Goal: Obtain resource: Obtain resource

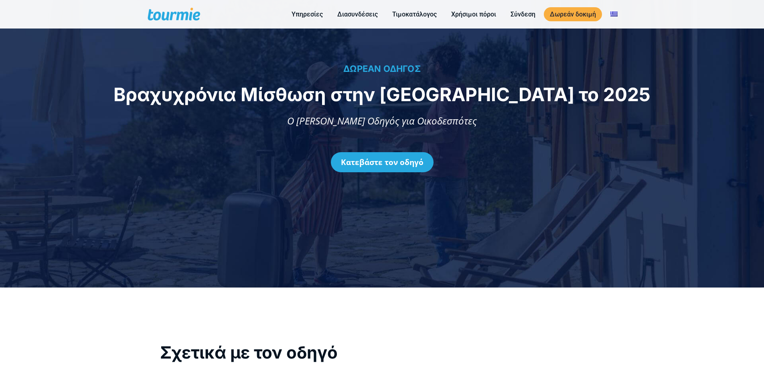
scroll to position [88, 0]
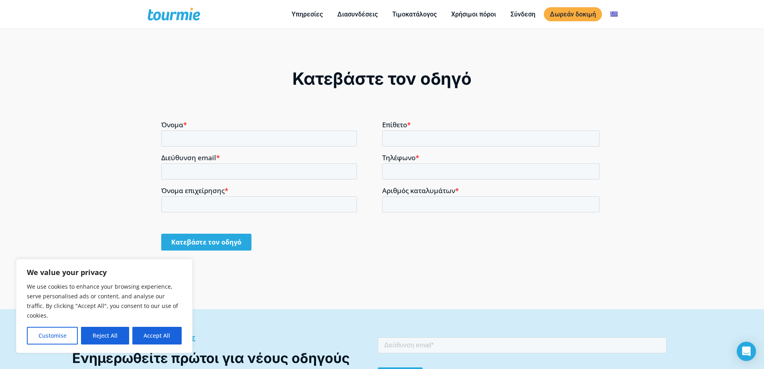
scroll to position [621, 0]
click at [153, 336] on button "Accept All" at bounding box center [156, 335] width 49 height 18
checkbox input "true"
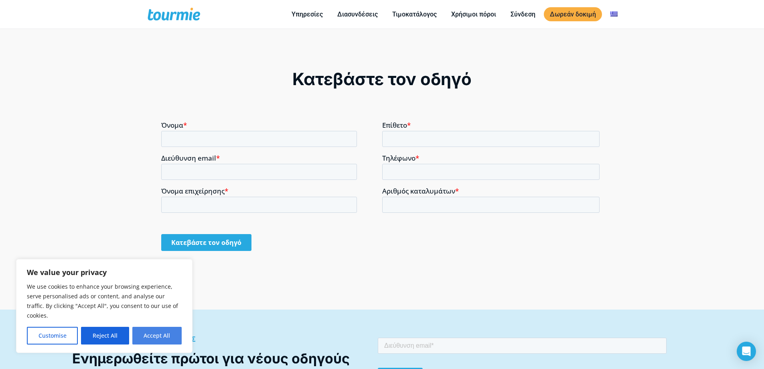
checkbox input "true"
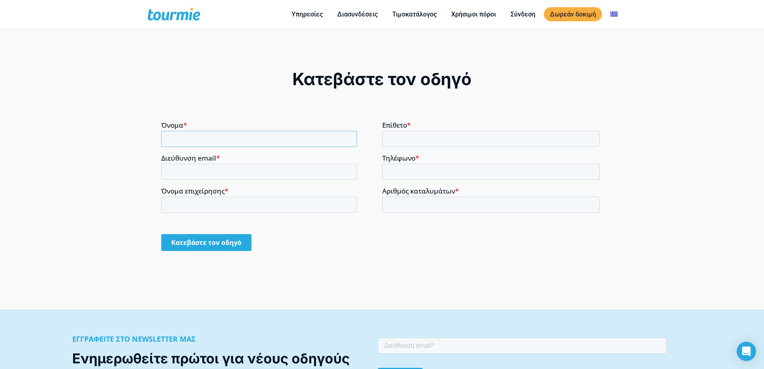
click at [170, 132] on input "Όνομα *" at bounding box center [259, 138] width 196 height 16
type input "q"
click at [170, 167] on input "Διεύθυνση email *" at bounding box center [259, 171] width 196 height 16
click at [183, 203] on input "Όνομα επιχείρησης *" at bounding box center [259, 204] width 196 height 16
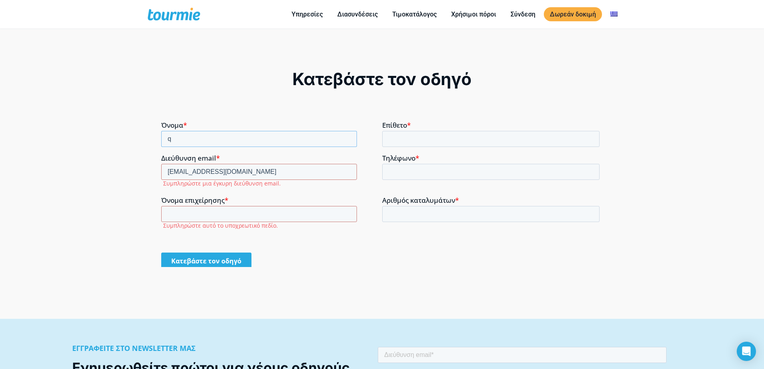
click at [181, 136] on input "q" at bounding box center [259, 138] width 196 height 16
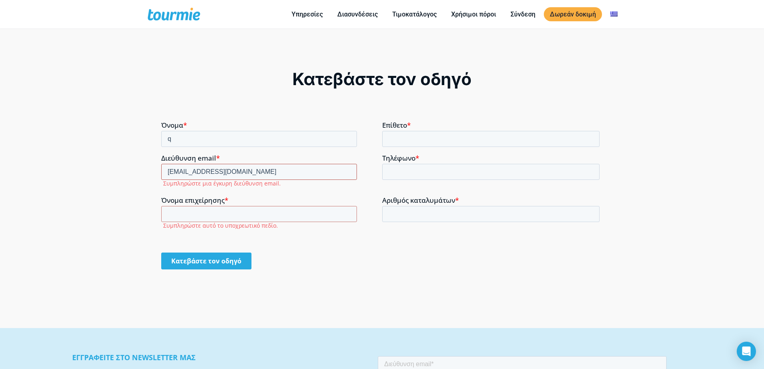
click at [207, 171] on input "[EMAIL_ADDRESS][DOMAIN_NAME]" at bounding box center [259, 171] width 196 height 16
click at [189, 170] on input "[EMAIL_ADDRESS][DOMAIN_NAME]" at bounding box center [259, 171] width 196 height 16
drag, startPoint x: 214, startPoint y: 170, endPoint x: 195, endPoint y: 170, distance: 18.8
click at [195, 170] on input "[EMAIL_ADDRESS][DOMAIN_NAME]" at bounding box center [259, 171] width 196 height 16
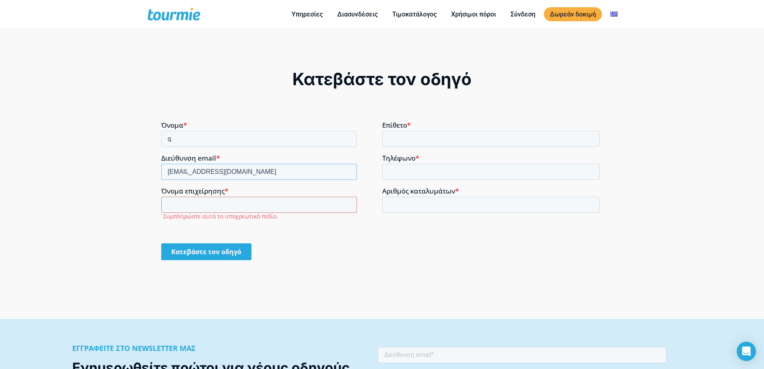
type input "[EMAIL_ADDRESS][DOMAIN_NAME]"
click at [251, 137] on input "q" at bounding box center [259, 138] width 196 height 16
click at [224, 139] on input "qqwe" at bounding box center [259, 138] width 196 height 16
click at [224, 139] on input "qqwev" at bounding box center [259, 138] width 196 height 16
type input "qqwev gerb"
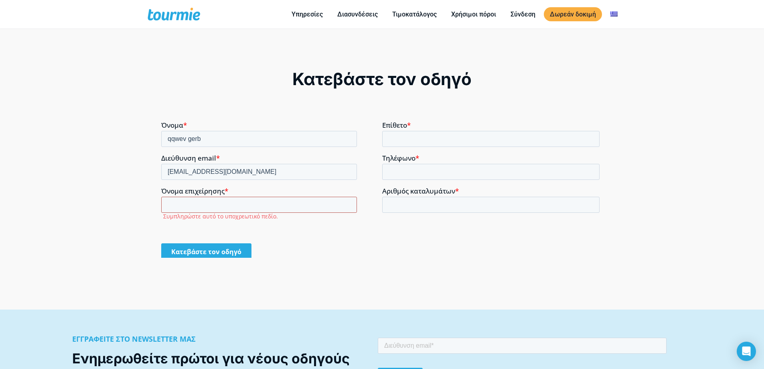
click at [184, 202] on input "Όνομα επιχείρησης *" at bounding box center [259, 204] width 196 height 16
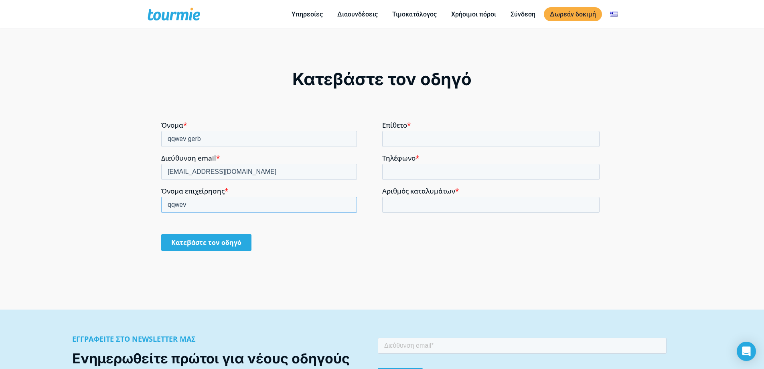
type input "qqwev"
click at [444, 141] on input "Επίθετο *" at bounding box center [491, 138] width 218 height 16
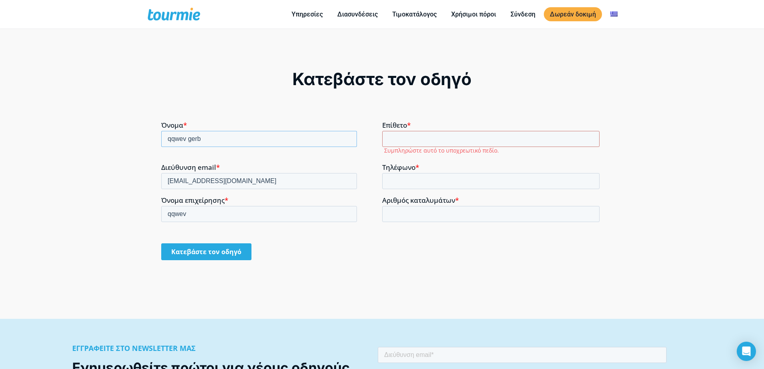
drag, startPoint x: 185, startPoint y: 138, endPoint x: 235, endPoint y: 138, distance: 49.7
click at [235, 138] on input "qqwev gerb" at bounding box center [259, 138] width 196 height 16
type input "qqwev"
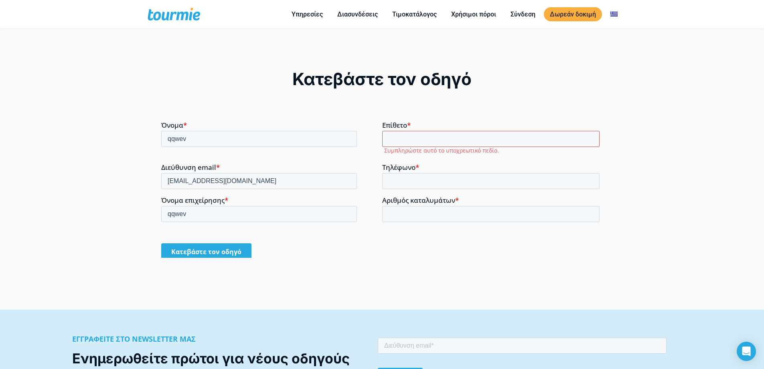
click at [397, 143] on input "Επίθετο *" at bounding box center [491, 138] width 218 height 16
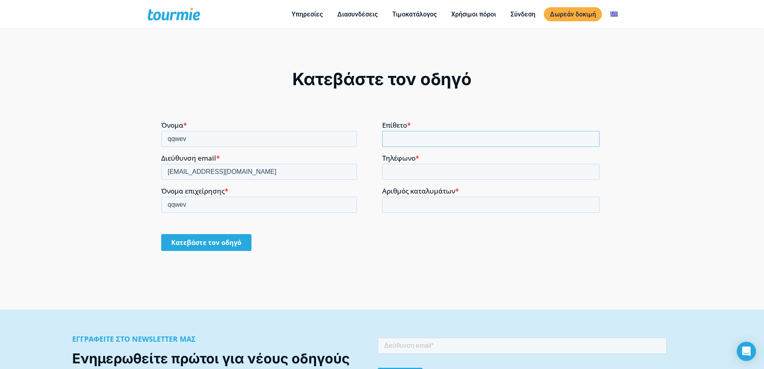
paste input "gerb"
drag, startPoint x: 391, startPoint y: 141, endPoint x: 377, endPoint y: 141, distance: 13.6
click at [377, 141] on fieldset "Όνομα * qqwev Επίθετο * gerb" at bounding box center [382, 137] width 442 height 33
type input "gerb"
click at [402, 169] on input "Τηλέφωνο *" at bounding box center [491, 171] width 218 height 16
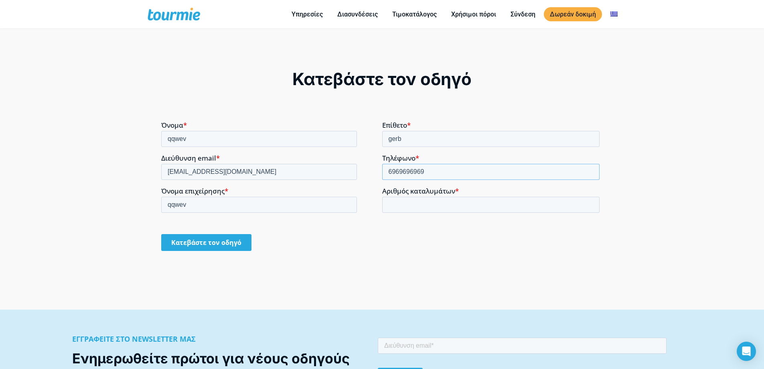
type input "6969696969"
click at [414, 202] on input "Αριθμός καταλυμάτων *" at bounding box center [491, 204] width 218 height 16
type input "1"
click at [422, 229] on div "Κατεβάστε τον οδηγό" at bounding box center [382, 242] width 442 height 30
click at [195, 245] on input "Κατεβάστε τον οδηγό" at bounding box center [206, 241] width 90 height 17
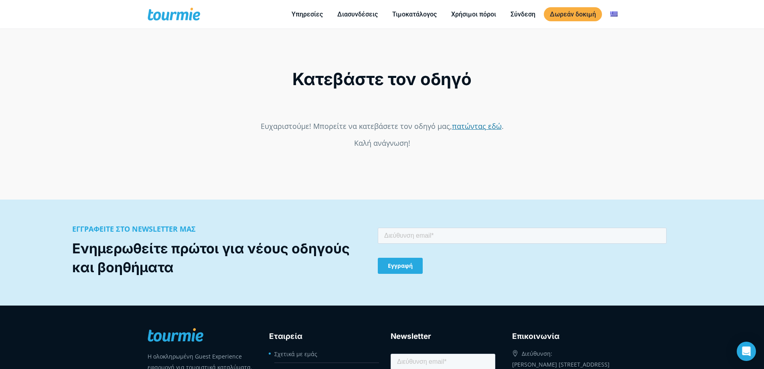
click at [474, 127] on link "πατώντας εδώ" at bounding box center [477, 126] width 50 height 10
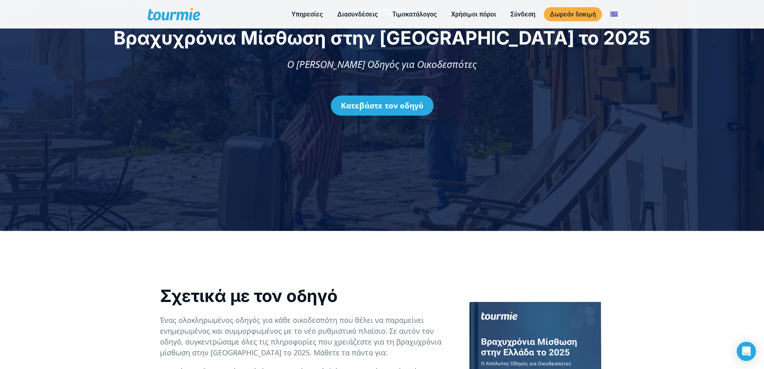
scroll to position [0, 0]
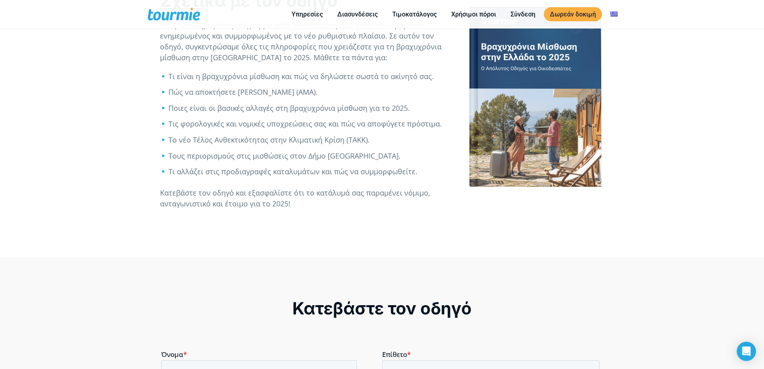
scroll to position [426, 0]
